Goal: Information Seeking & Learning: Learn about a topic

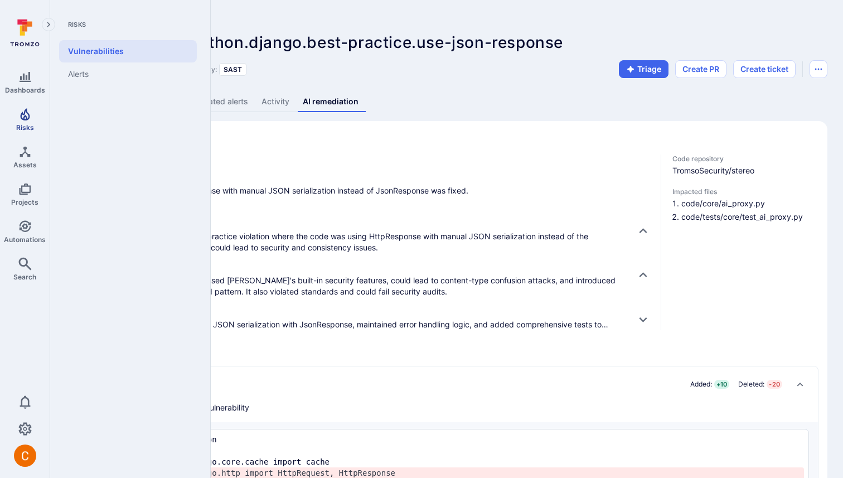
click at [28, 119] on icon "Risks" at bounding box center [24, 114] width 13 height 13
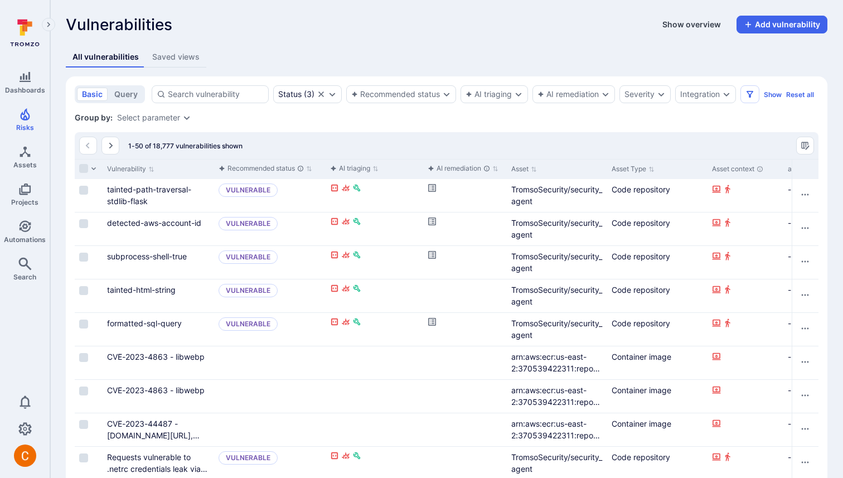
click at [686, 22] on button "Show overview" at bounding box center [692, 25] width 72 height 18
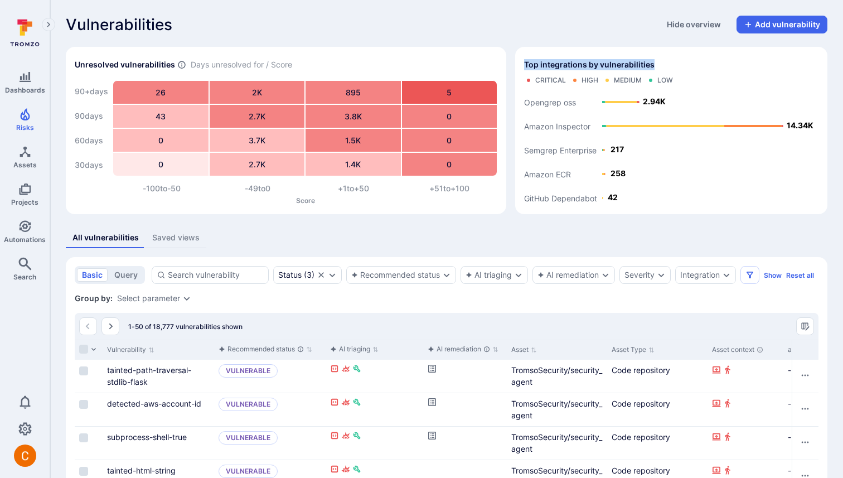
drag, startPoint x: 657, startPoint y: 65, endPoint x: 526, endPoint y: 66, distance: 131.0
click at [526, 66] on div "Top integrations by vulnerabilities" at bounding box center [671, 65] width 294 height 18
copy span "Top integrations by vulnerabilities"
